Goal: Transaction & Acquisition: Book appointment/travel/reservation

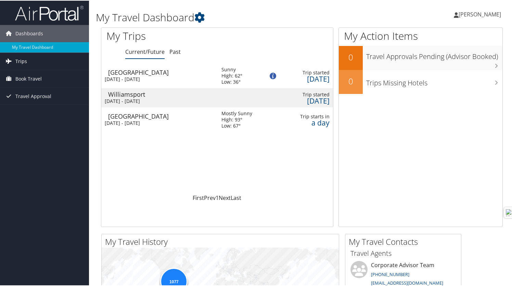
click at [25, 63] on span "Trips" at bounding box center [21, 60] width 12 height 17
click at [26, 59] on span "Trips" at bounding box center [21, 60] width 12 height 17
click at [29, 78] on span "Book Travel" at bounding box center [28, 78] width 26 height 17
click at [34, 126] on span "Travel Approval" at bounding box center [33, 126] width 36 height 17
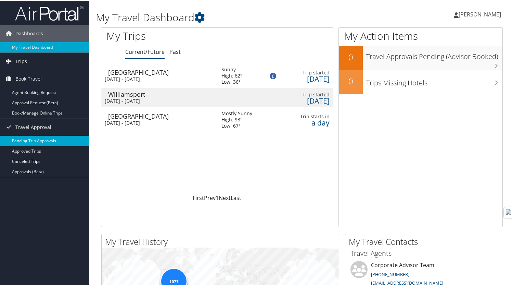
click at [37, 141] on link "Pending Trip Approvals" at bounding box center [44, 140] width 89 height 10
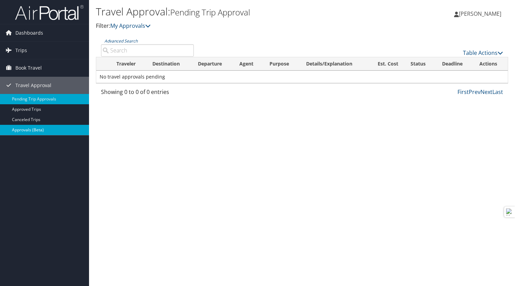
click at [41, 131] on link "Approvals (Beta)" at bounding box center [44, 130] width 89 height 10
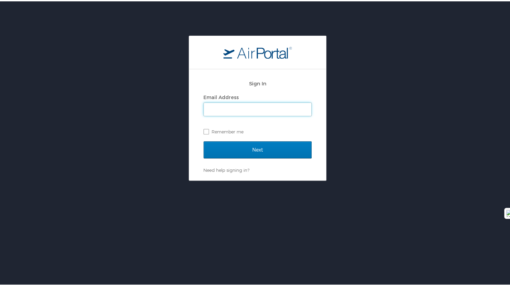
type input "[PERSON_NAME][EMAIL_ADDRESS][PERSON_NAME][DOMAIN_NAME]"
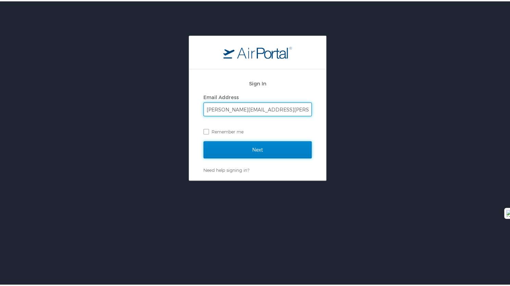
click at [255, 153] on input "Next" at bounding box center [257, 148] width 108 height 17
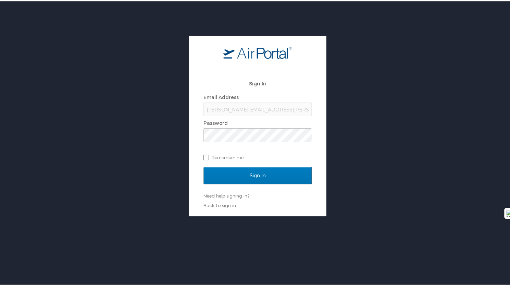
click at [204, 153] on label "Remember me" at bounding box center [257, 156] width 108 height 10
click at [204, 153] on input "Remember me" at bounding box center [205, 155] width 4 height 4
checkbox input "true"
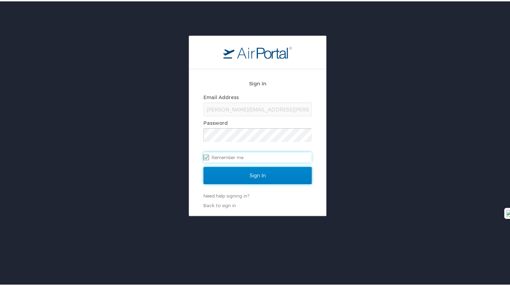
click at [251, 175] on input "Sign In" at bounding box center [257, 173] width 108 height 17
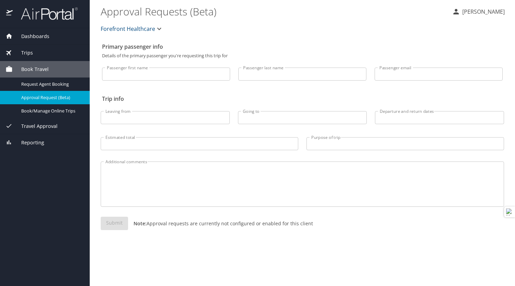
click at [9, 14] on img at bounding box center [9, 13] width 7 height 13
click at [8, 8] on img at bounding box center [9, 13] width 7 height 13
click at [46, 18] on img at bounding box center [45, 13] width 64 height 13
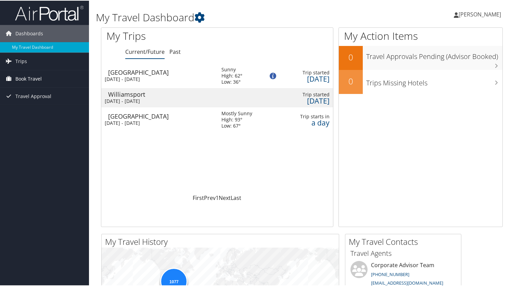
click at [32, 80] on span "Book Travel" at bounding box center [28, 78] width 26 height 17
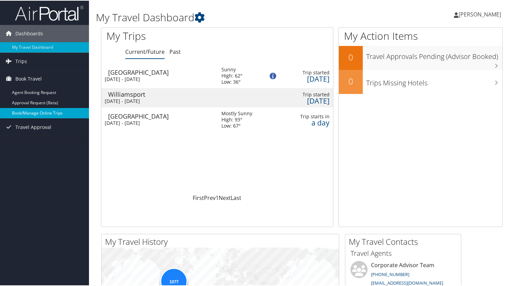
click at [38, 112] on link "Book/Manage Online Trips" at bounding box center [44, 112] width 89 height 10
click at [60, 111] on link "Book/Manage Online Trips" at bounding box center [44, 112] width 89 height 10
